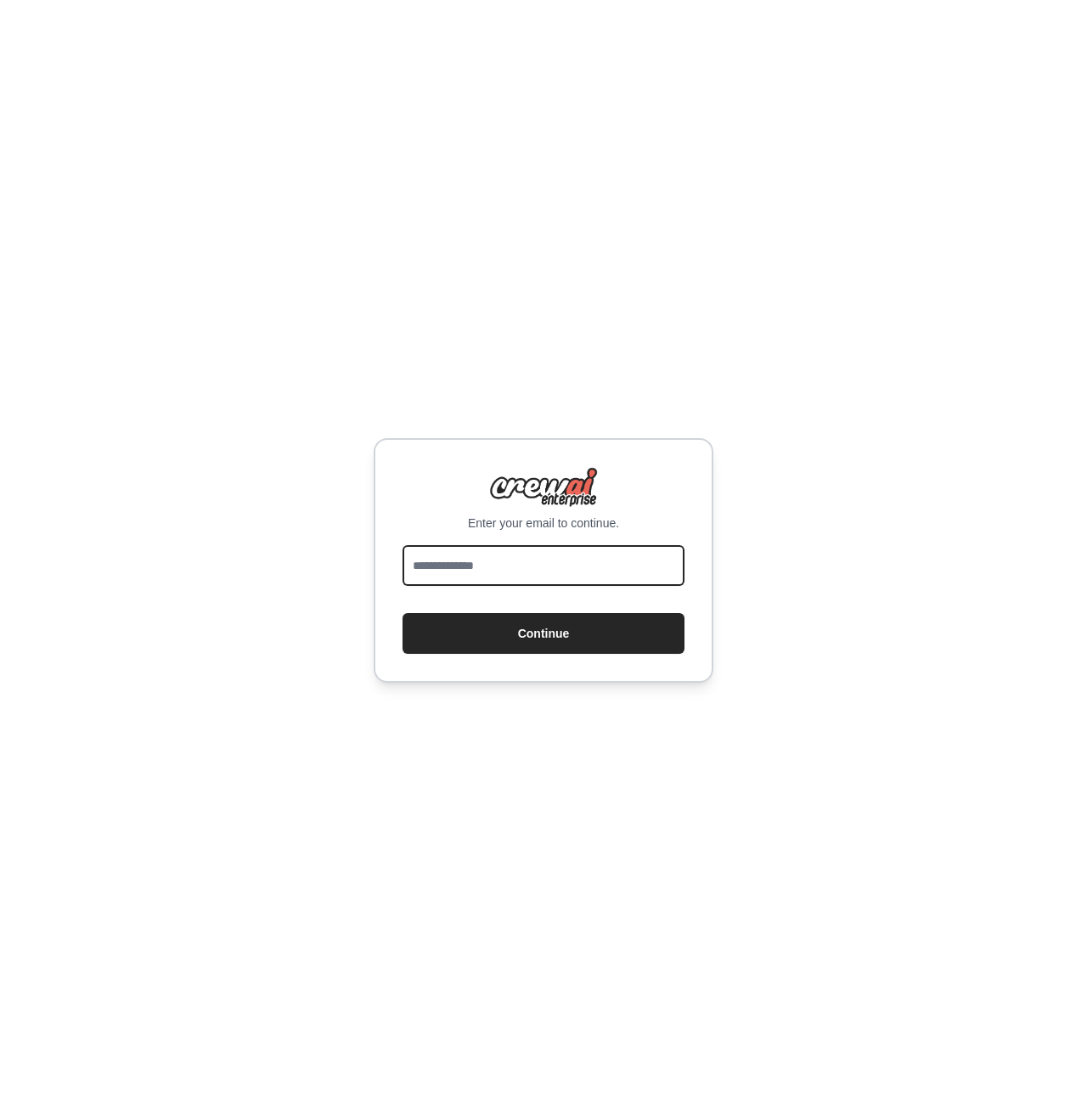
click at [620, 553] on input "email" at bounding box center [543, 565] width 282 height 41
type input "**********"
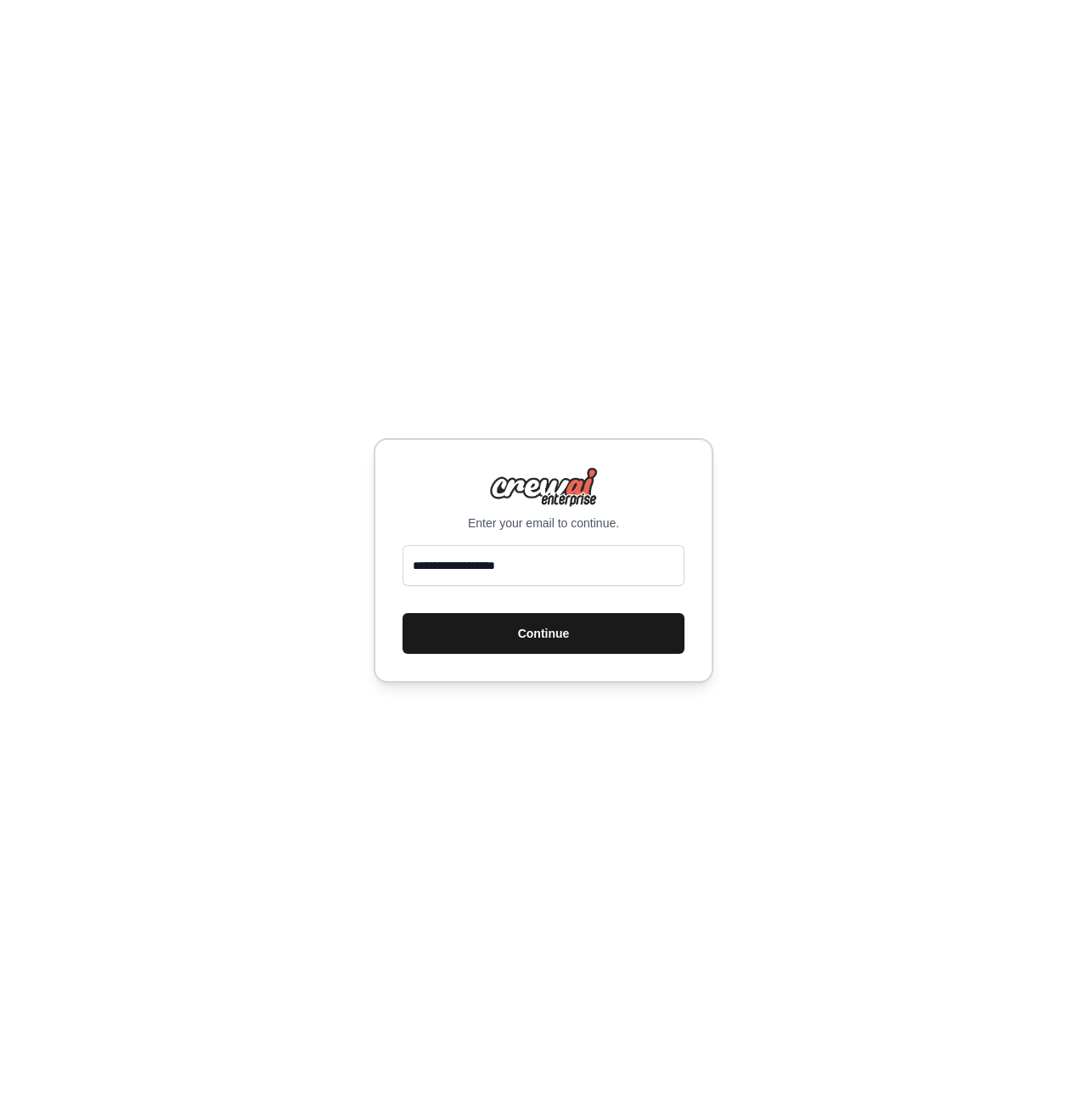
click at [572, 633] on button "Continue" at bounding box center [543, 633] width 282 height 41
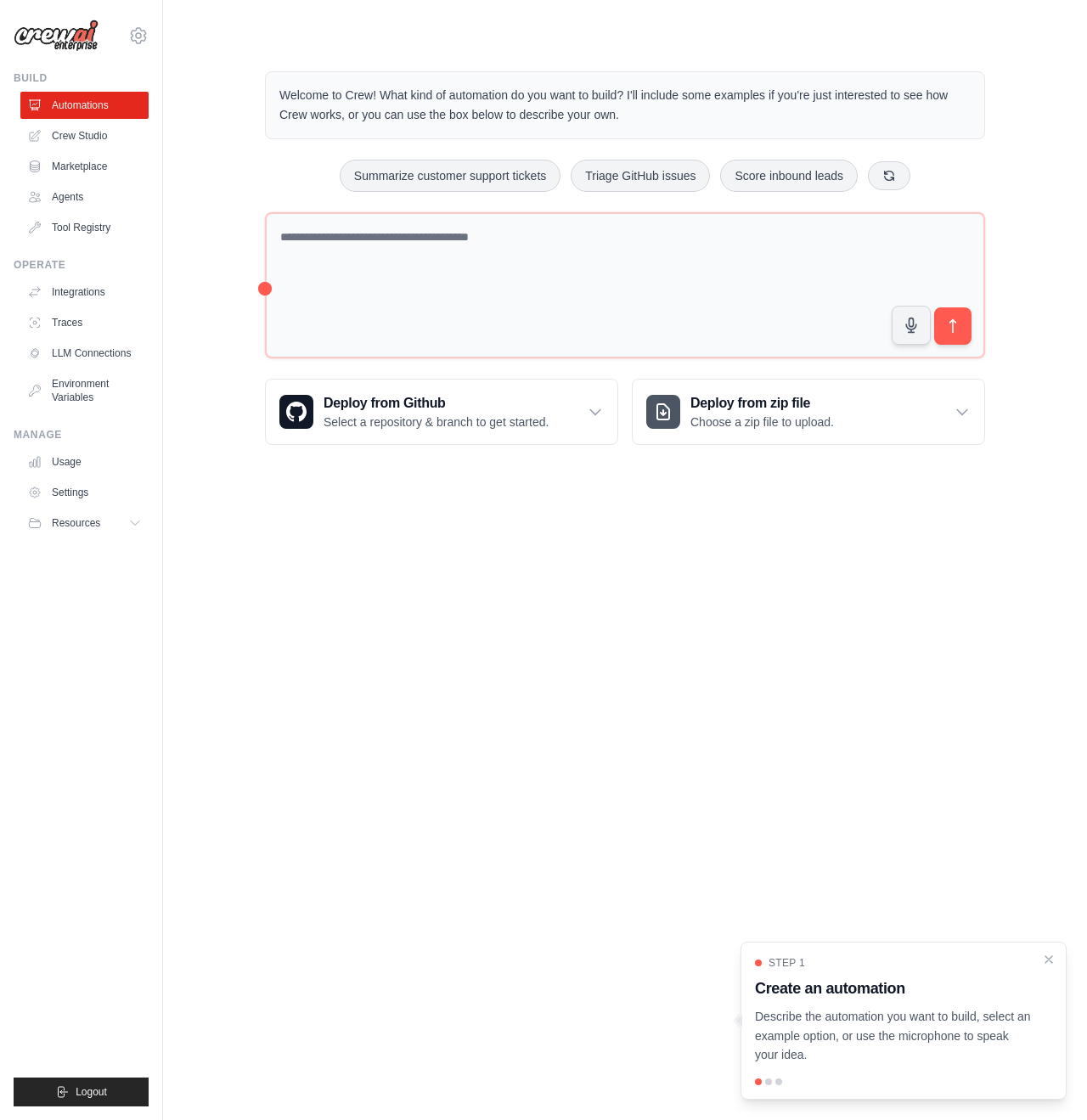
click at [362, 692] on body "[EMAIL_ADDRESS][DOMAIN_NAME] Settings Build Automations Crew Studio" at bounding box center [544, 560] width 1087 height 1120
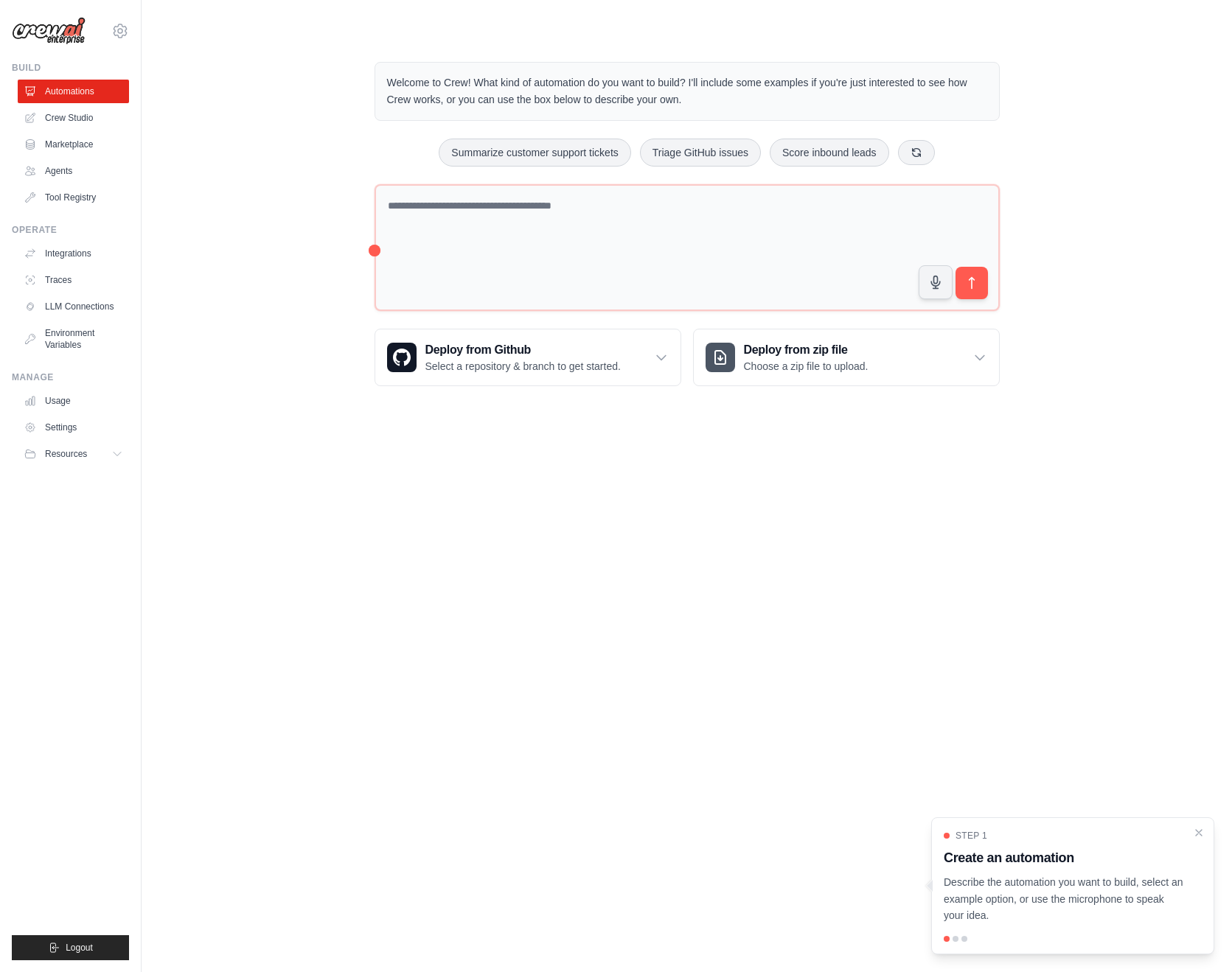
click at [697, 683] on body "[EMAIL_ADDRESS][DOMAIN_NAME] Settings Build Automations Crew Studio" at bounding box center [616, 486] width 1232 height 972
click at [943, 938] on div at bounding box center [955, 938] width 6 height 6
click at [943, 941] on div at bounding box center [1073, 938] width 258 height 6
click at [887, 575] on body "[EMAIL_ADDRESS][DOMAIN_NAME] Settings Build Automations Crew Studio" at bounding box center [616, 486] width 1232 height 972
